Goal: Find specific page/section: Find specific page/section

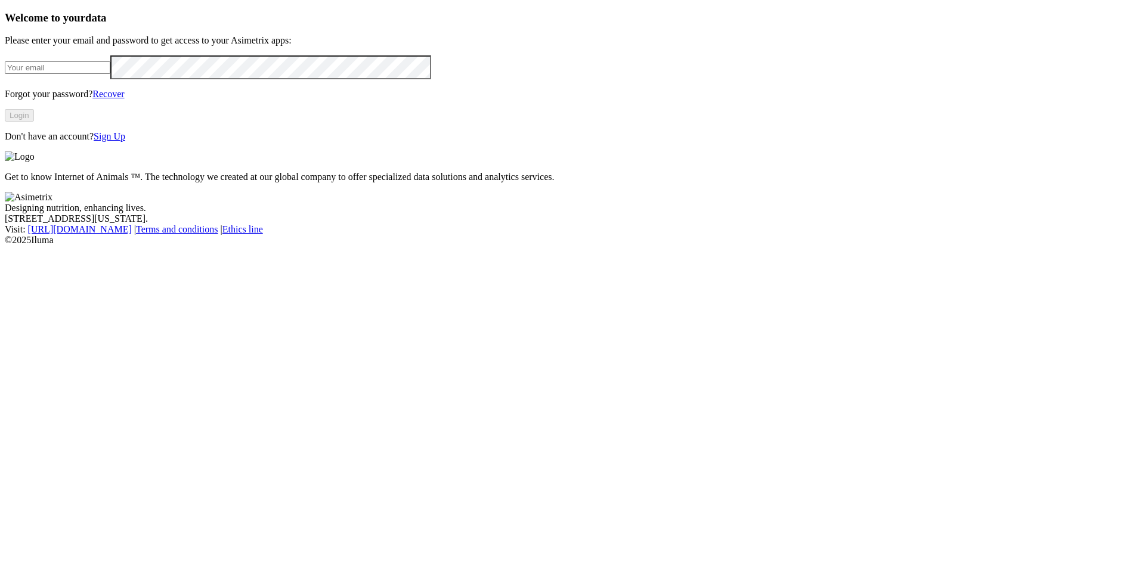
type input "[PERSON_NAME][EMAIL_ADDRESS][DOMAIN_NAME]"
click at [34, 122] on button "Login" at bounding box center [19, 115] width 29 height 13
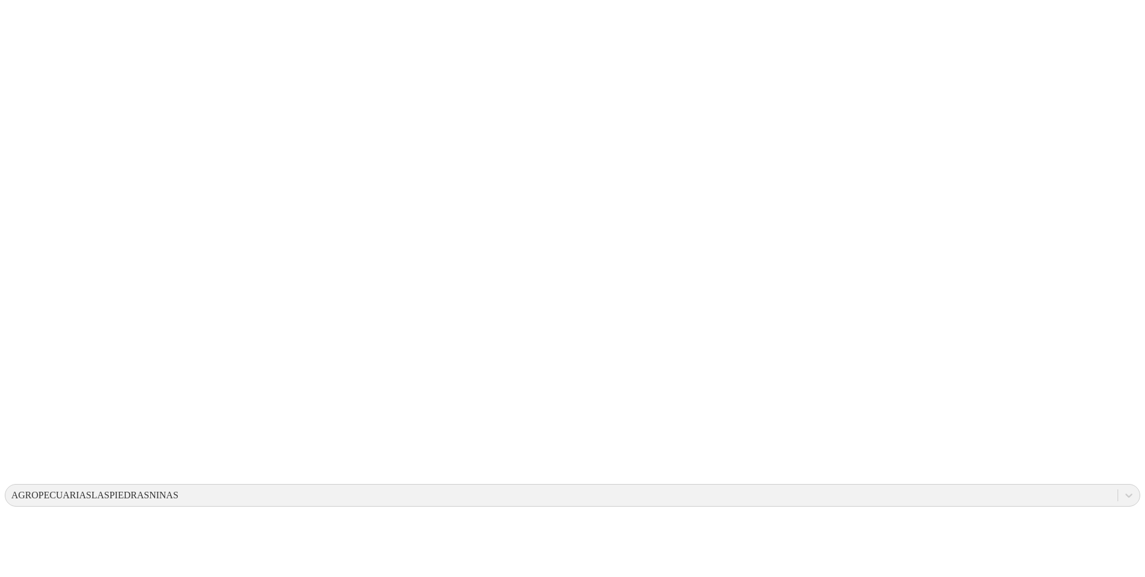
drag, startPoint x: 599, startPoint y: 176, endPoint x: 719, endPoint y: 275, distance: 155.9
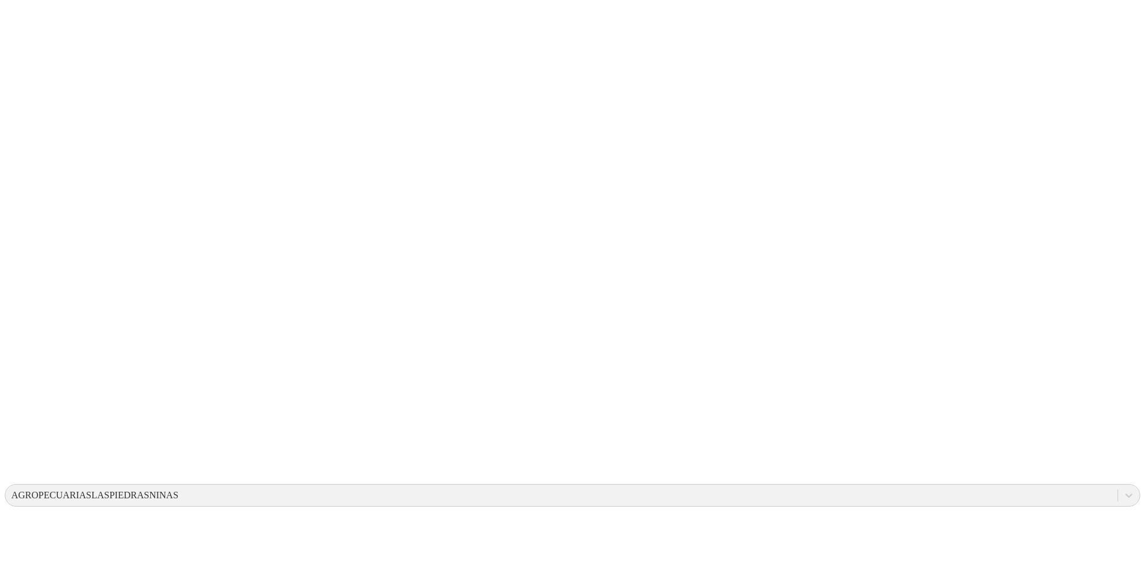
click at [178, 490] on div "AGROPECUARIASLASPIEDRASNINAS" at bounding box center [94, 495] width 167 height 11
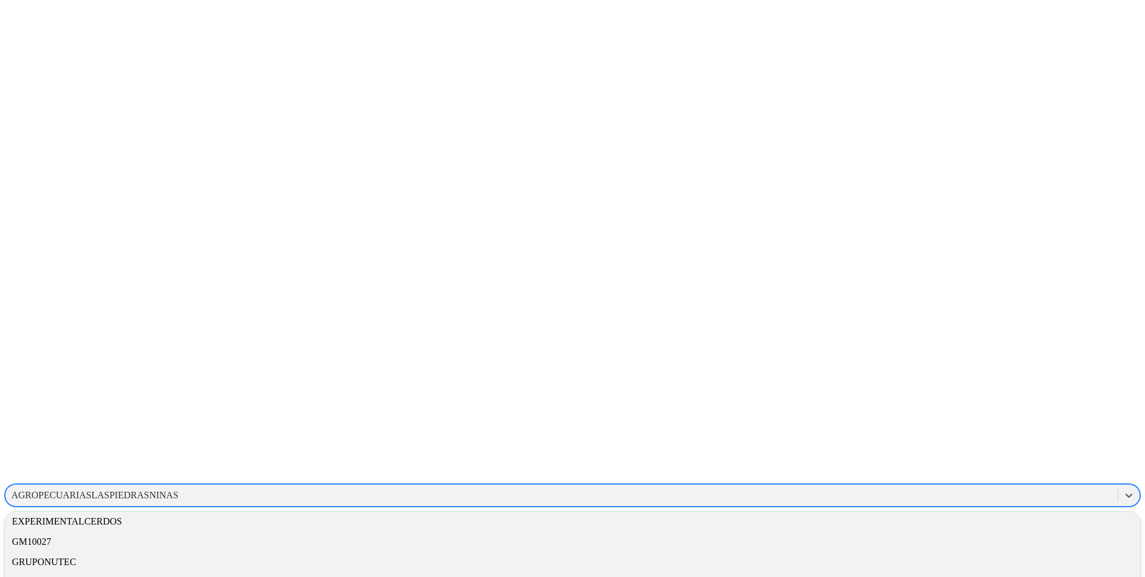
scroll to position [281, 0]
click at [987, 517] on div "EXPERIMENTALCERDOS" at bounding box center [572, 527] width 1135 height 20
